Goal: Find specific page/section: Find specific page/section

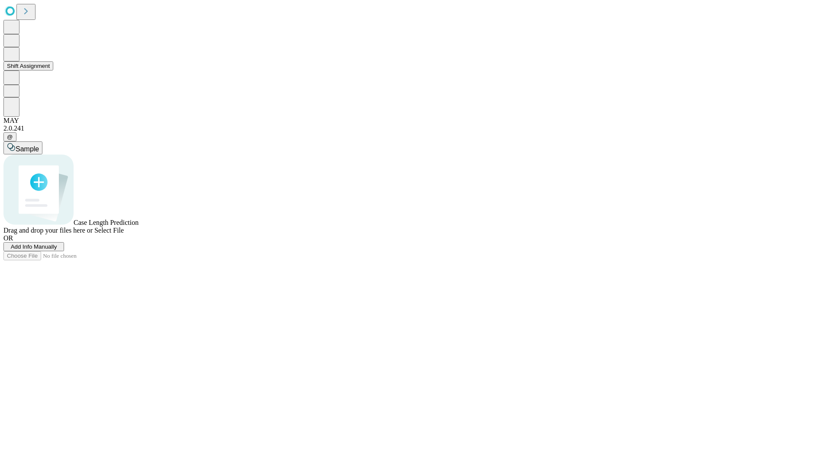
click at [53, 71] on button "Shift Assignment" at bounding box center [28, 65] width 50 height 9
